Goal: Task Accomplishment & Management: Use online tool/utility

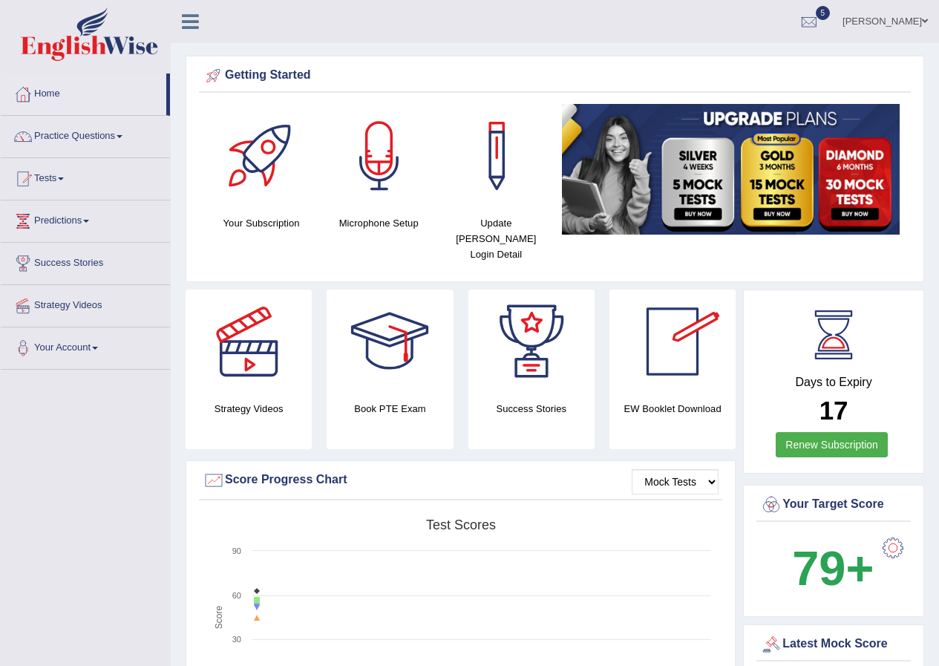
click at [928, 22] on link "Bhuvaneswari Chanapathi" at bounding box center [886, 19] width 108 height 39
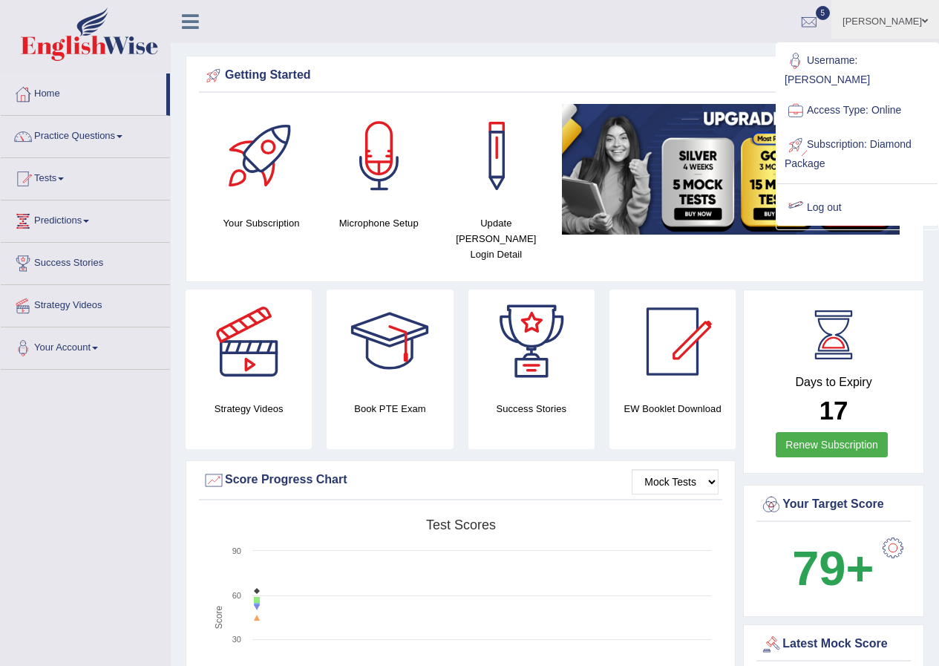
click at [833, 209] on link "Log out" at bounding box center [858, 208] width 160 height 34
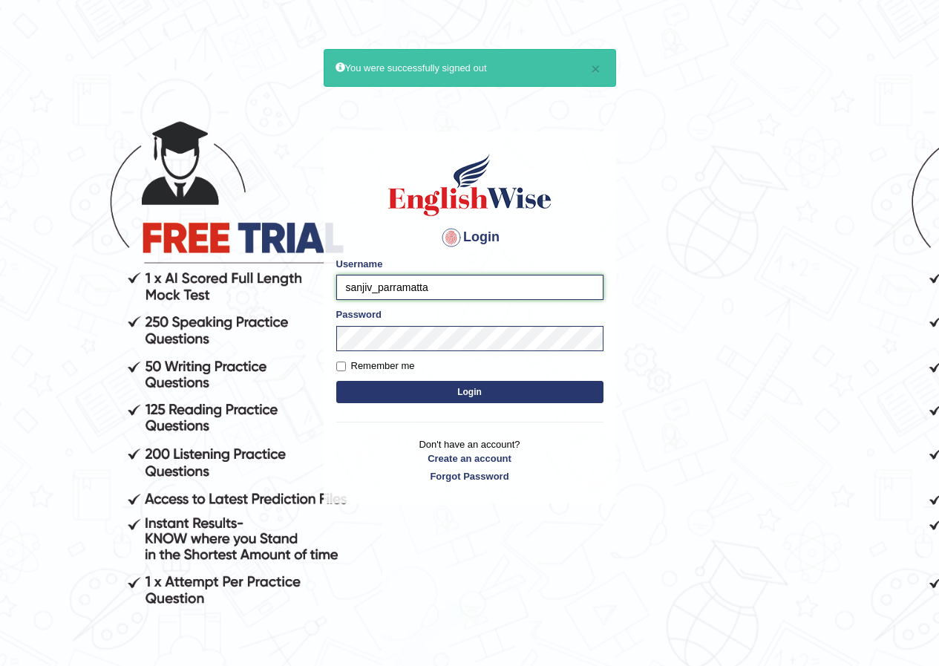
click at [371, 285] on input "sanjiv_parramatta" at bounding box center [469, 287] width 267 height 25
type input "lex_parramatta"
click at [336, 381] on button "Login" at bounding box center [469, 392] width 267 height 22
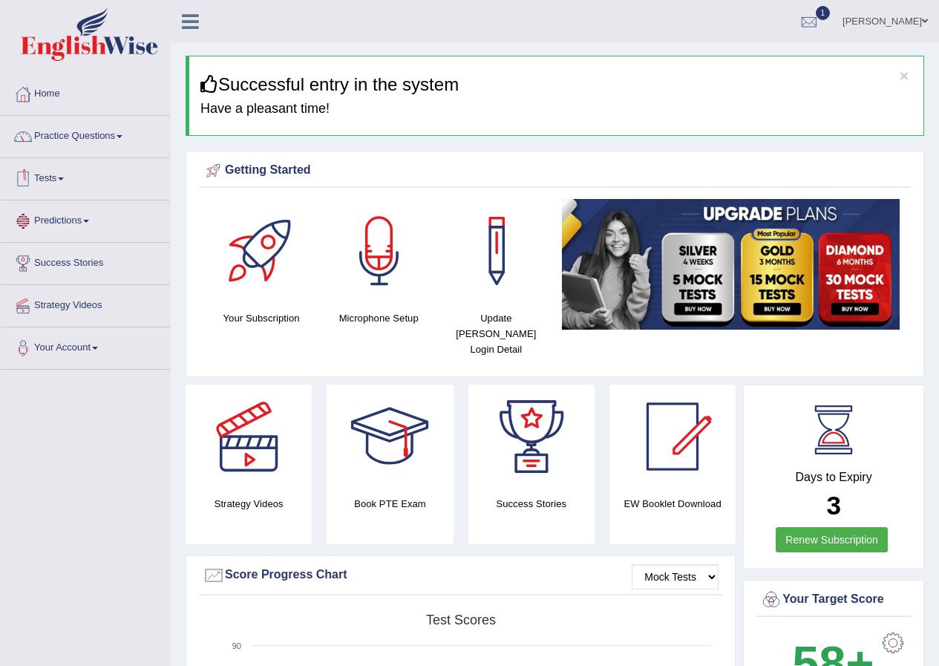
click at [9, 172] on link "Tests" at bounding box center [85, 176] width 169 height 37
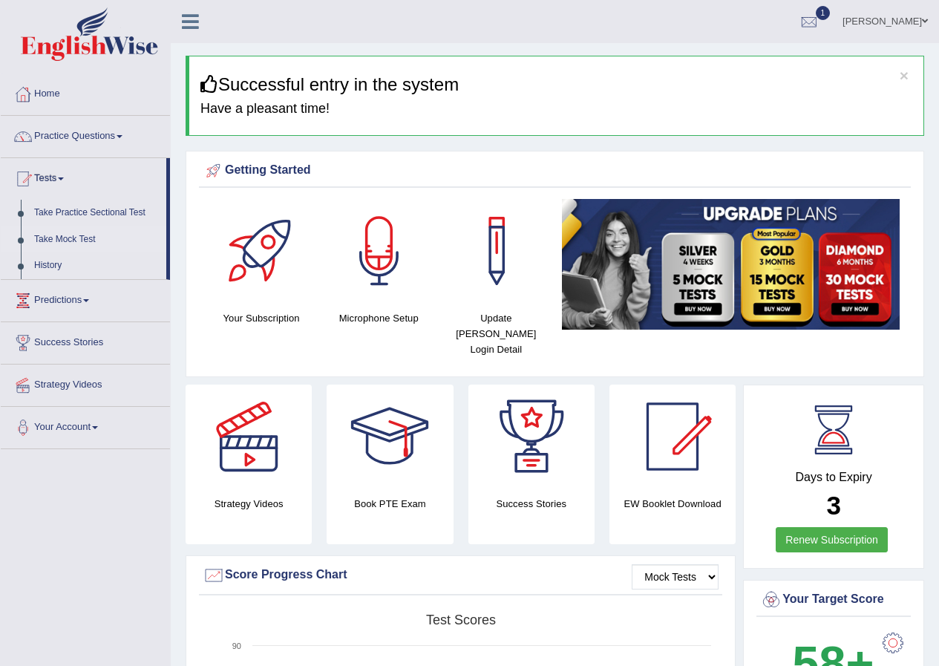
click at [73, 240] on link "Take Mock Test" at bounding box center [96, 240] width 139 height 27
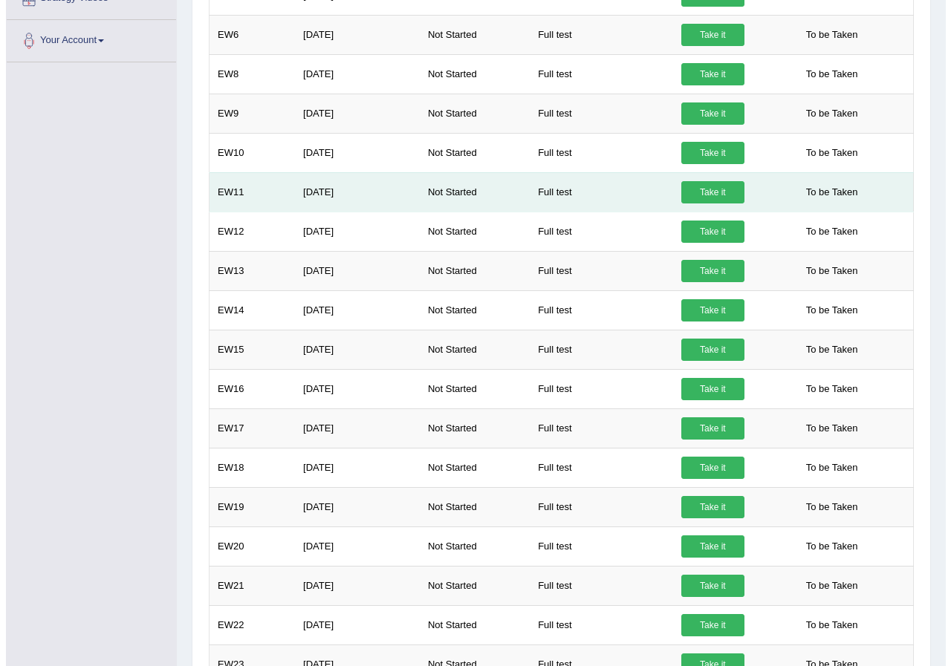
scroll to position [253, 0]
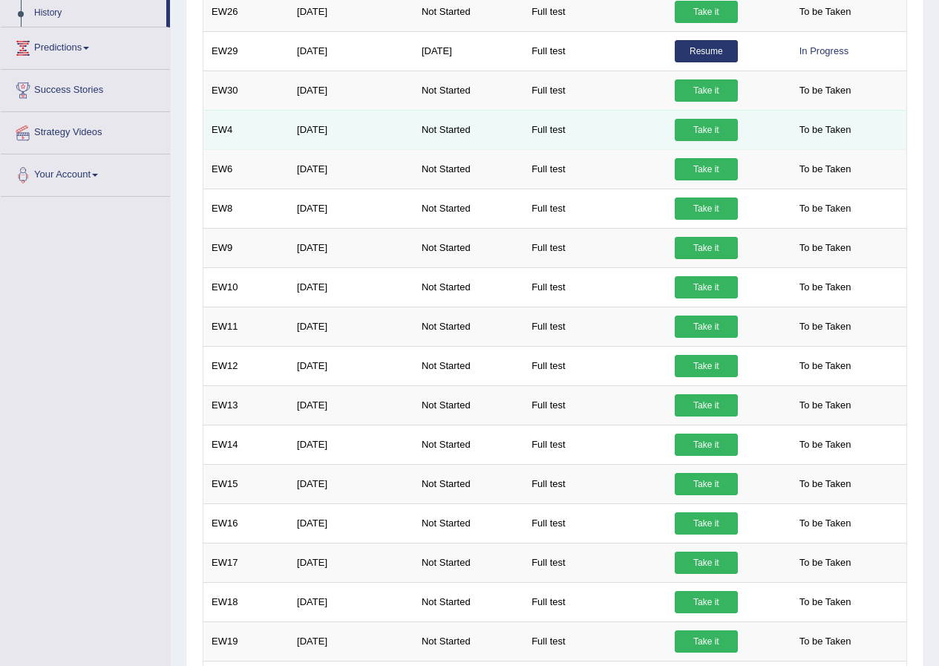
click at [705, 129] on link "Take it" at bounding box center [706, 130] width 63 height 22
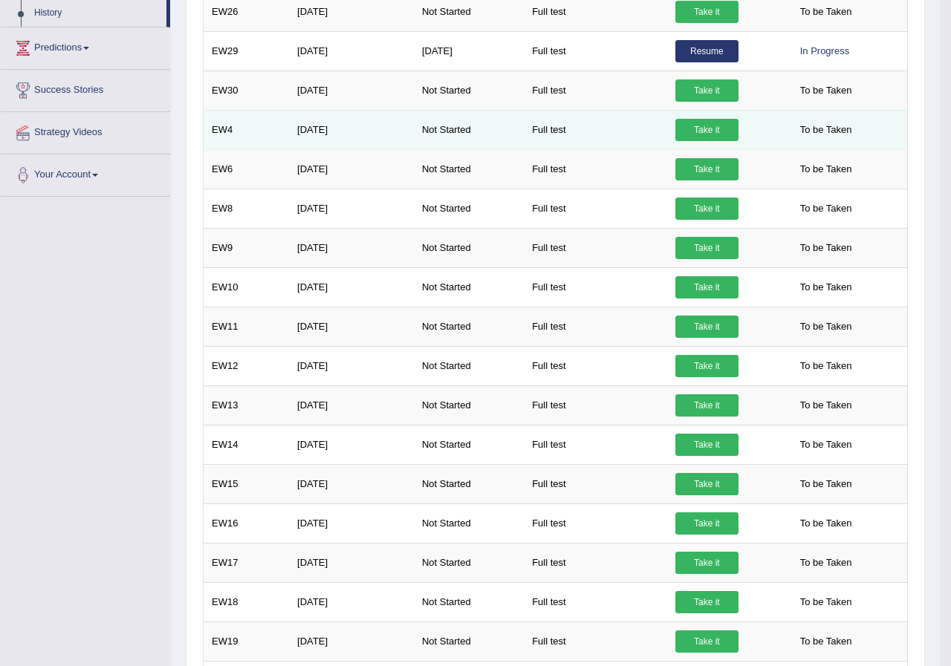
click at [705, 129] on div "× Have you watched our instructional video on how to take a Mock Test? No, I wa…" at bounding box center [555, 537] width 712 height 1154
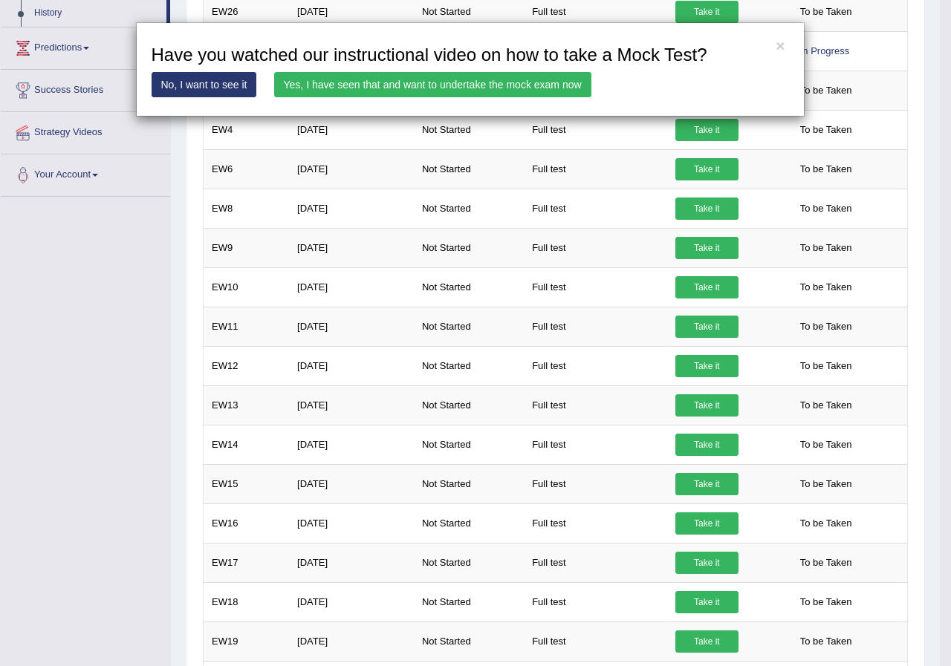
click at [563, 78] on link "Yes, I have seen that and want to undertake the mock exam now" at bounding box center [432, 84] width 317 height 25
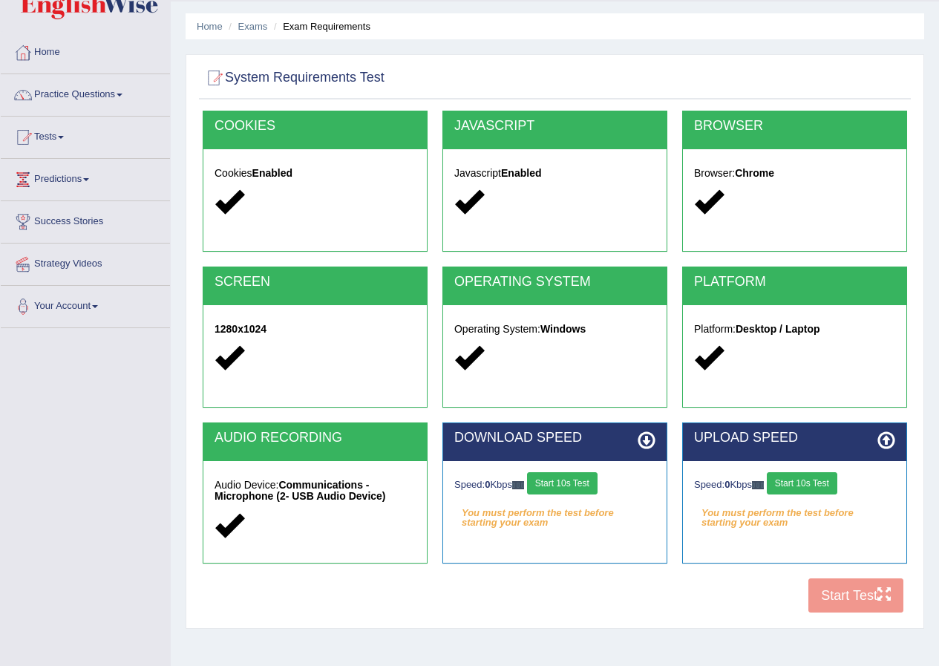
scroll to position [114, 0]
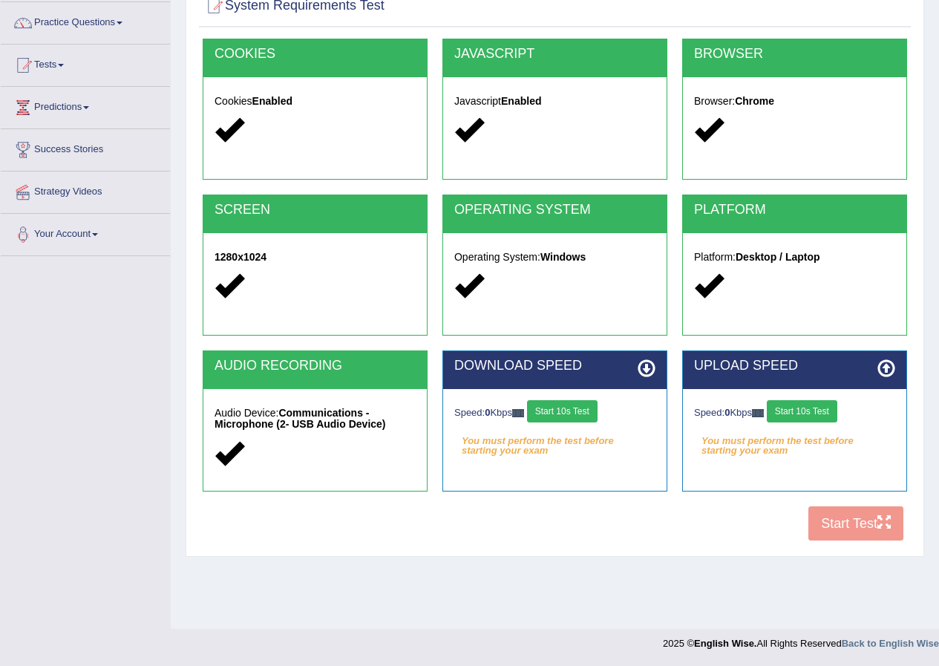
click at [555, 404] on button "Start 10s Test" at bounding box center [562, 411] width 71 height 22
click at [795, 414] on button "Start 10s Test" at bounding box center [802, 411] width 71 height 22
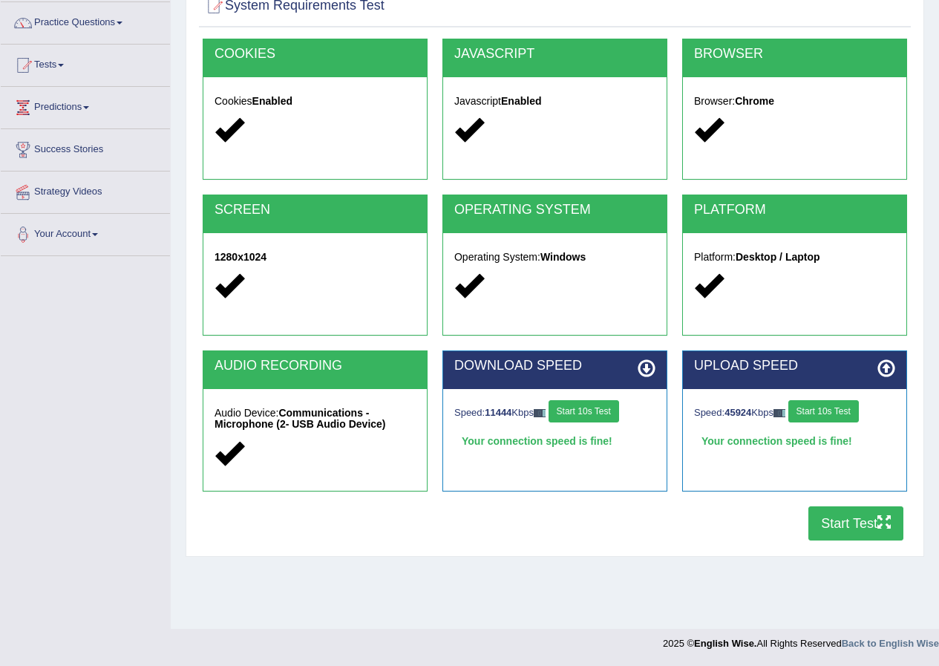
click at [841, 512] on button "Start Test" at bounding box center [856, 524] width 95 height 34
